Goal: Task Accomplishment & Management: Manage account settings

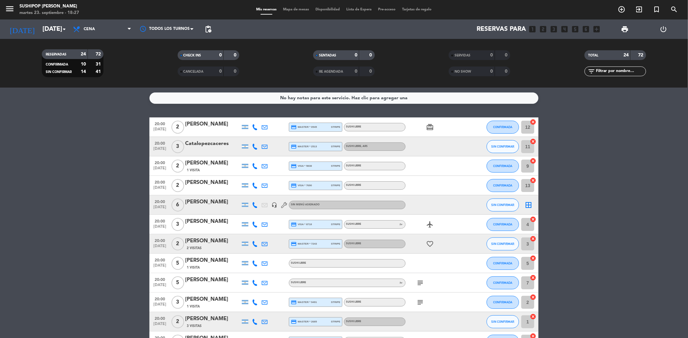
click at [457, 189] on div at bounding box center [434, 185] width 58 height 19
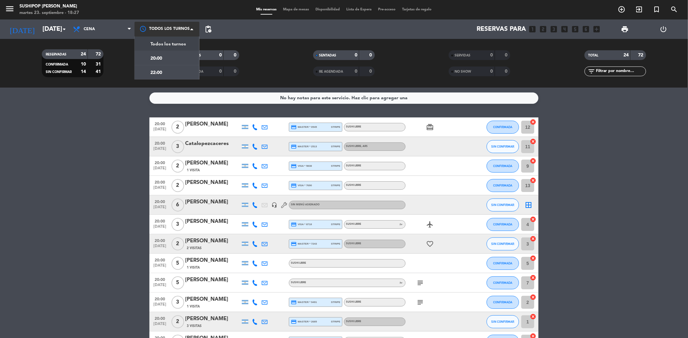
click at [169, 25] on div at bounding box center [167, 29] width 65 height 15
click at [161, 54] on div "20:00" at bounding box center [149, 58] width 26 height 8
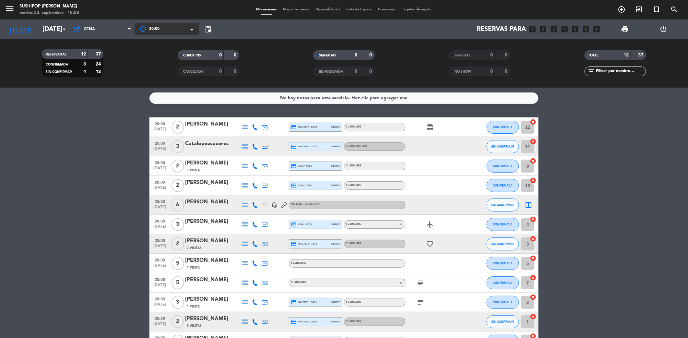
click at [421, 283] on icon "subject" at bounding box center [420, 283] width 8 height 8
click at [422, 300] on icon "subject" at bounding box center [420, 302] width 8 height 8
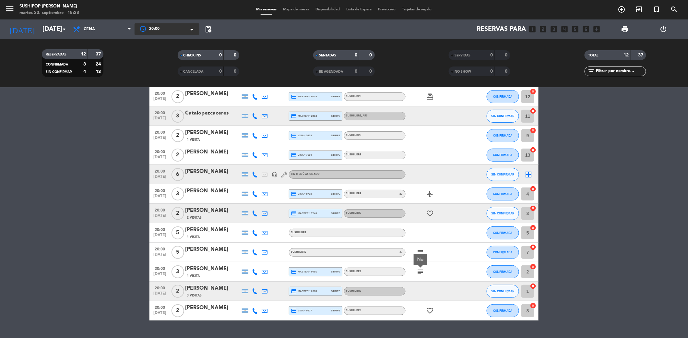
scroll to position [45, 0]
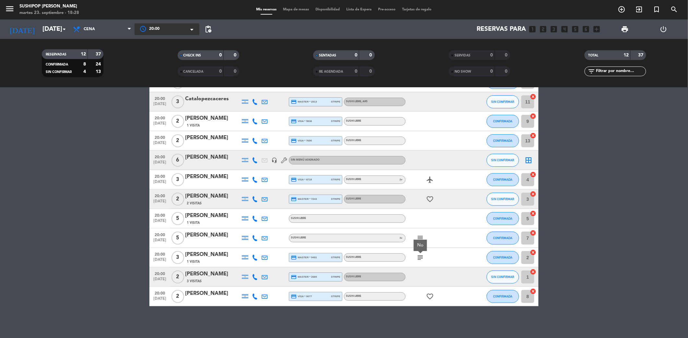
click at [152, 27] on span "20:00" at bounding box center [154, 29] width 10 height 6
click at [155, 73] on span "22:00" at bounding box center [156, 70] width 12 height 7
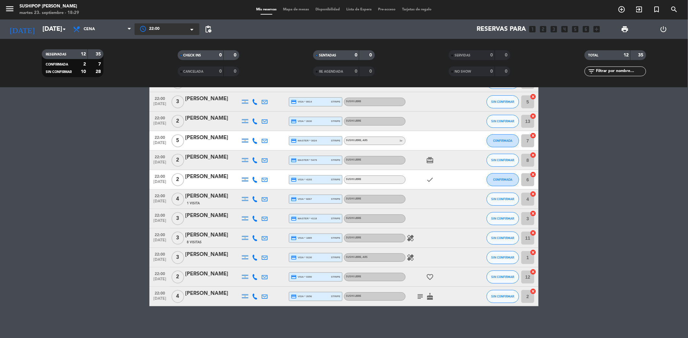
click at [412, 234] on icon "healing" at bounding box center [410, 238] width 8 height 8
click at [412, 260] on icon "healing" at bounding box center [410, 257] width 8 height 8
click at [417, 294] on icon "subject" at bounding box center [420, 296] width 8 height 8
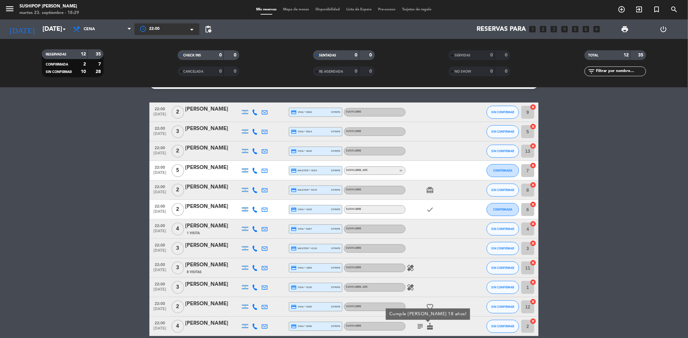
scroll to position [2, 0]
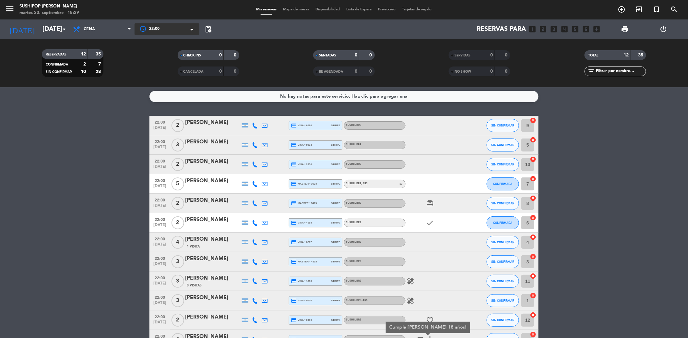
click at [430, 201] on icon "card_giftcard" at bounding box center [430, 203] width 8 height 8
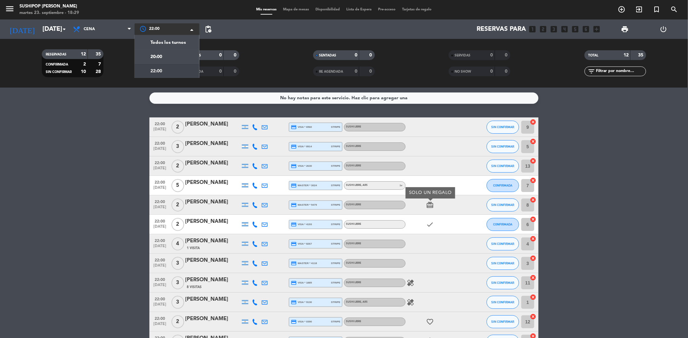
click at [170, 29] on div at bounding box center [167, 29] width 65 height 12
click at [169, 42] on span "Todos los turnos" at bounding box center [167, 42] width 35 height 7
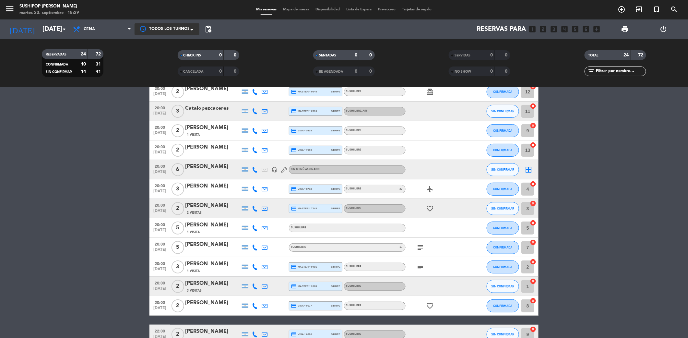
scroll to position [43, 0]
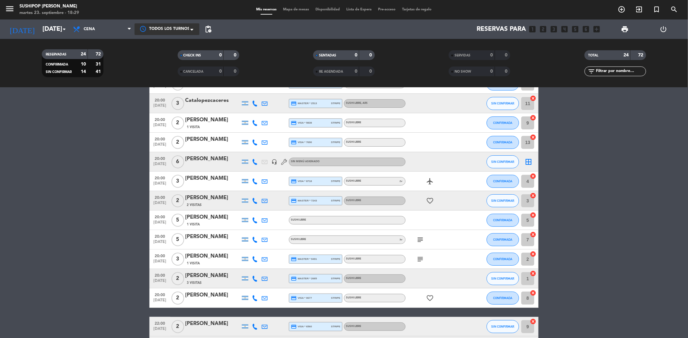
click at [429, 197] on icon "favorite_border" at bounding box center [430, 201] width 8 height 8
click at [431, 179] on icon "airplanemode_active" at bounding box center [430, 181] width 8 height 8
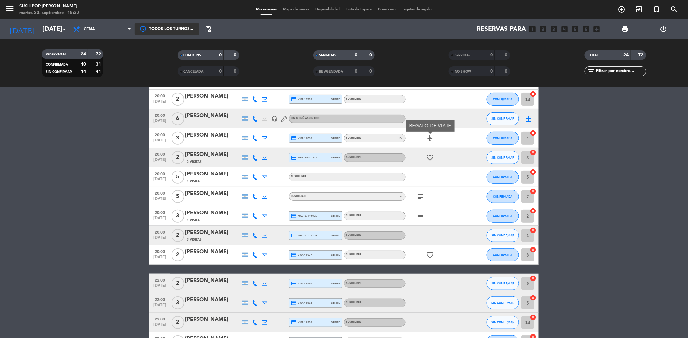
click at [432, 253] on icon "favorite_border" at bounding box center [430, 255] width 8 height 8
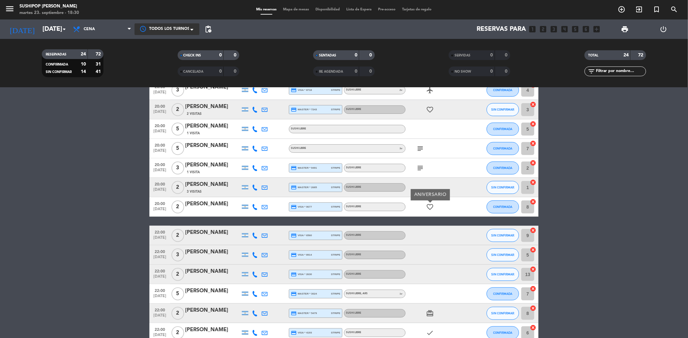
scroll to position [173, 0]
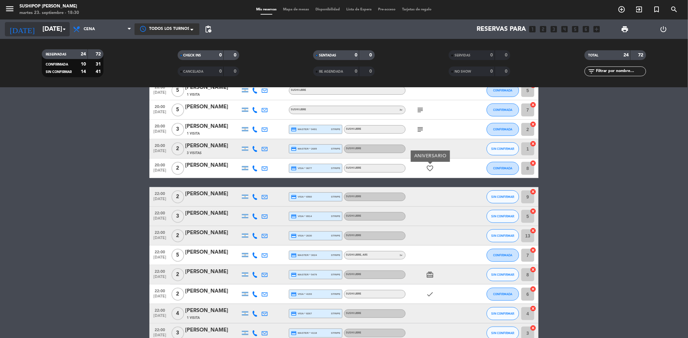
click at [44, 24] on input "[DATE]" at bounding box center [80, 29] width 82 height 14
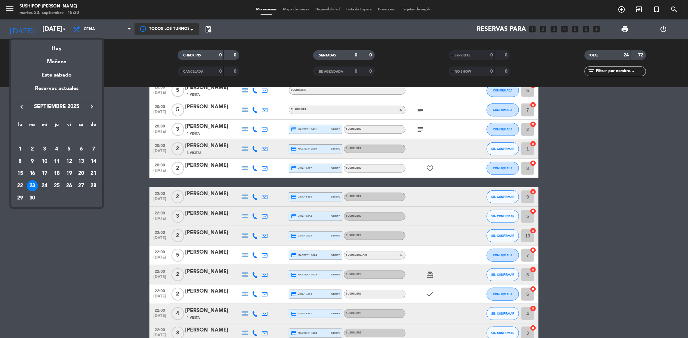
click at [45, 182] on div "24" at bounding box center [44, 185] width 11 height 11
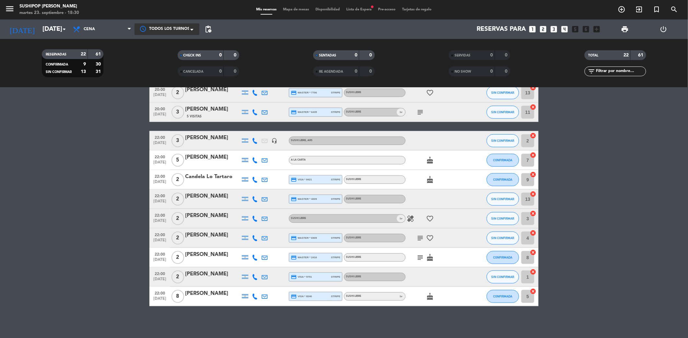
scroll to position [0, 0]
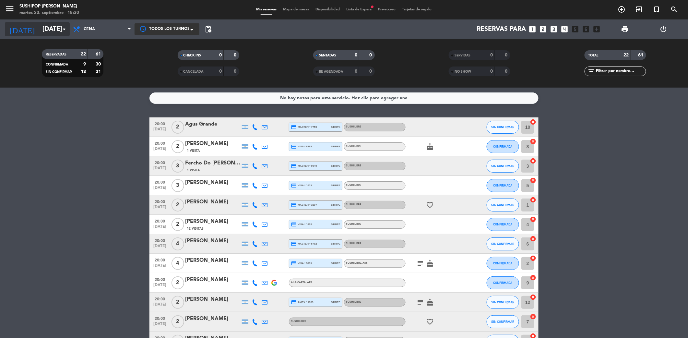
click at [39, 27] on input "[DATE]" at bounding box center [80, 29] width 82 height 14
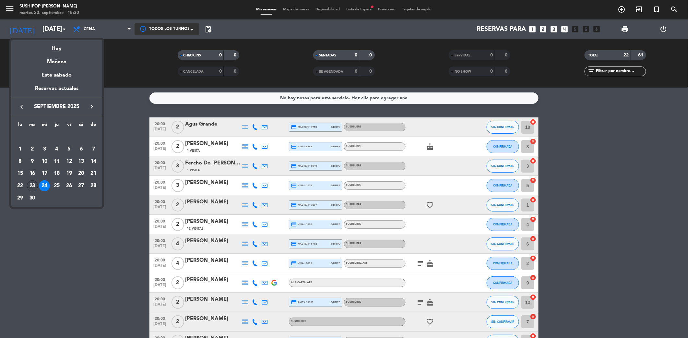
click at [35, 183] on div "23" at bounding box center [32, 185] width 11 height 11
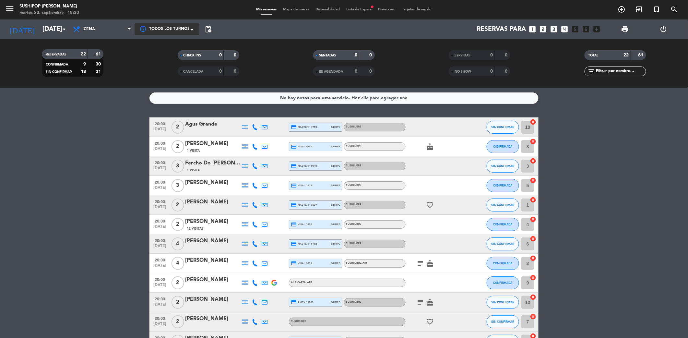
type input "[DATE]"
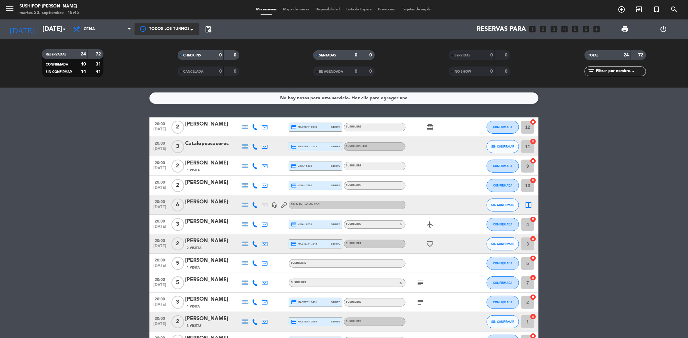
click at [135, 91] on div "No hay notas para este servicio. Haz clic para agregar una 20:00 [DATE] 2 [PERS…" at bounding box center [344, 213] width 688 height 250
click at [54, 31] on input "[DATE]" at bounding box center [80, 29] width 82 height 14
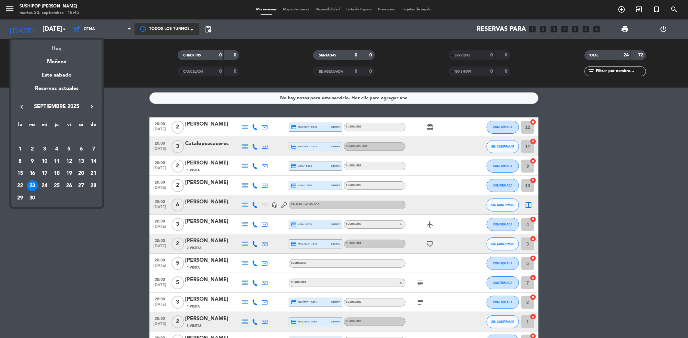
click at [64, 48] on div "Hoy" at bounding box center [56, 46] width 91 height 13
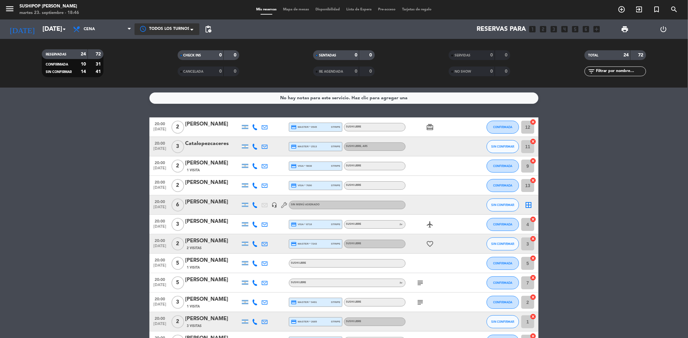
click at [417, 283] on icon "subject" at bounding box center [420, 283] width 8 height 8
click at [417, 302] on icon "subject" at bounding box center [420, 302] width 8 height 8
drag, startPoint x: 128, startPoint y: 272, endPoint x: 165, endPoint y: 212, distance: 70.6
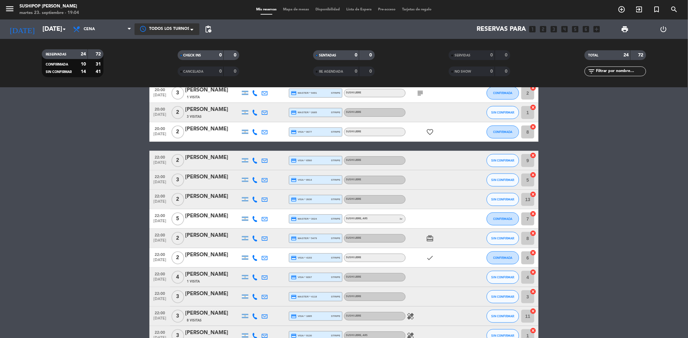
scroll to position [43, 0]
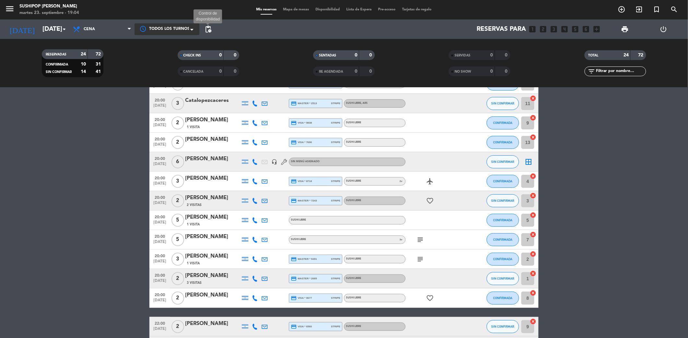
click at [212, 32] on span "pending_actions" at bounding box center [208, 29] width 8 height 8
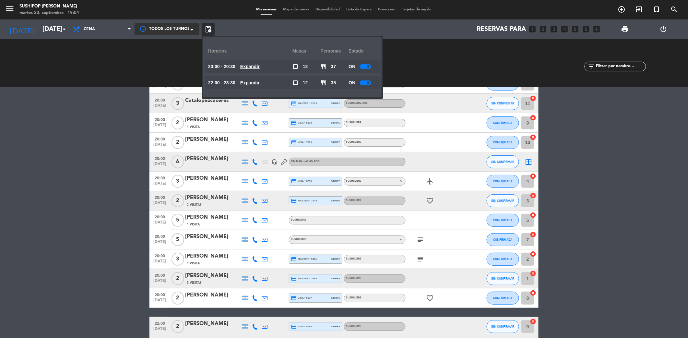
click at [364, 67] on div at bounding box center [365, 66] width 11 height 5
click at [213, 26] on span "pending_actions" at bounding box center [208, 29] width 13 height 13
click at [212, 32] on span "pending_actions" at bounding box center [208, 29] width 8 height 8
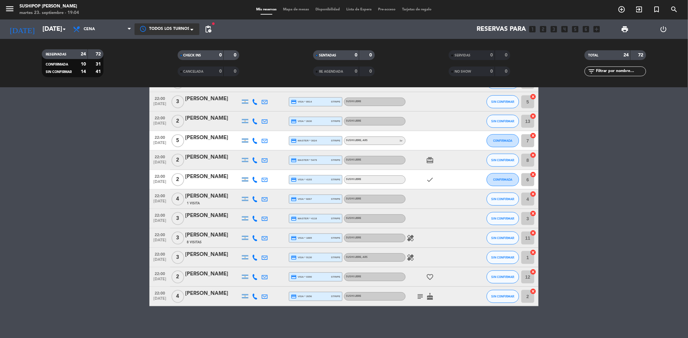
scroll to position [244, 0]
